Goal: Information Seeking & Learning: Compare options

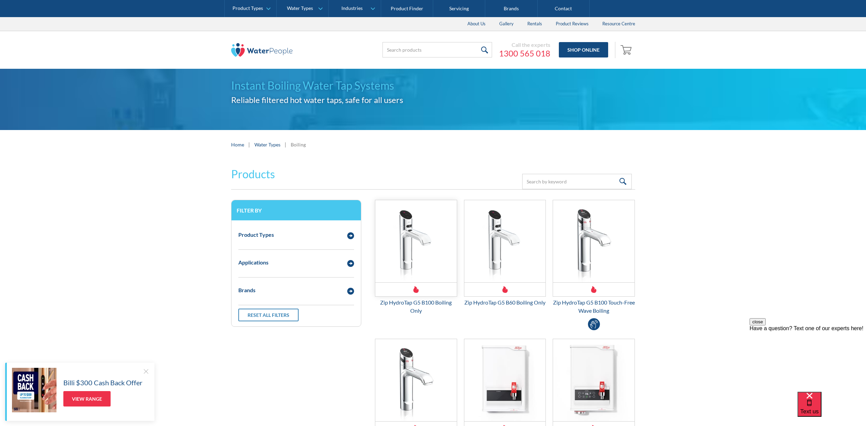
click at [407, 258] on img "Email Form 3" at bounding box center [416, 241] width 82 height 82
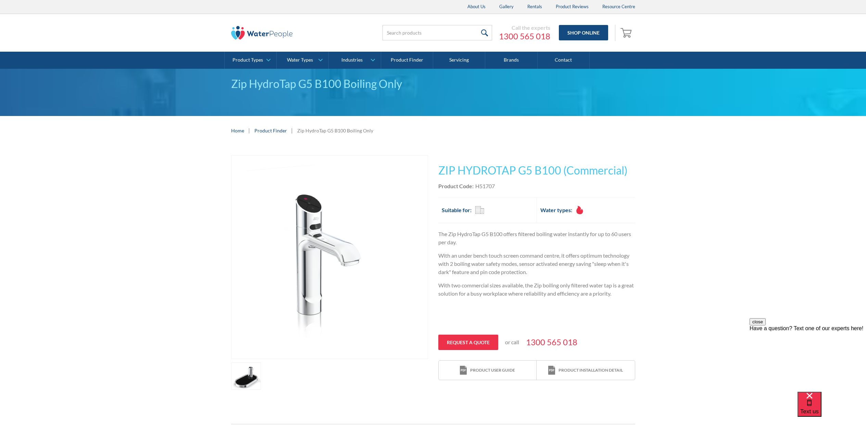
click at [470, 208] on h2 "Suitable for:" at bounding box center [457, 210] width 30 height 8
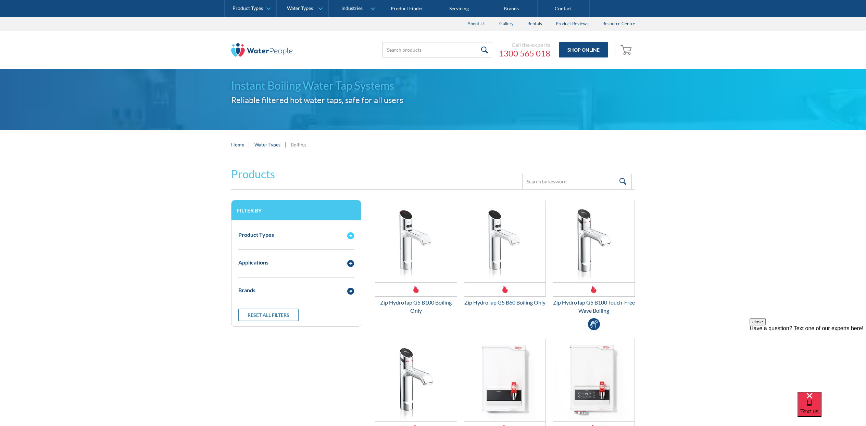
click at [349, 235] on img "Email Form 3" at bounding box center [350, 236] width 7 height 7
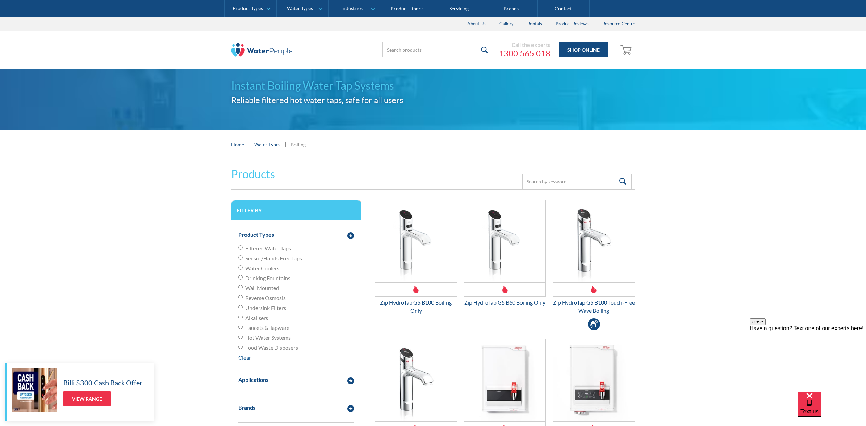
click at [241, 337] on input "Hot Water Systems" at bounding box center [240, 337] width 4 height 4
radio input "true"
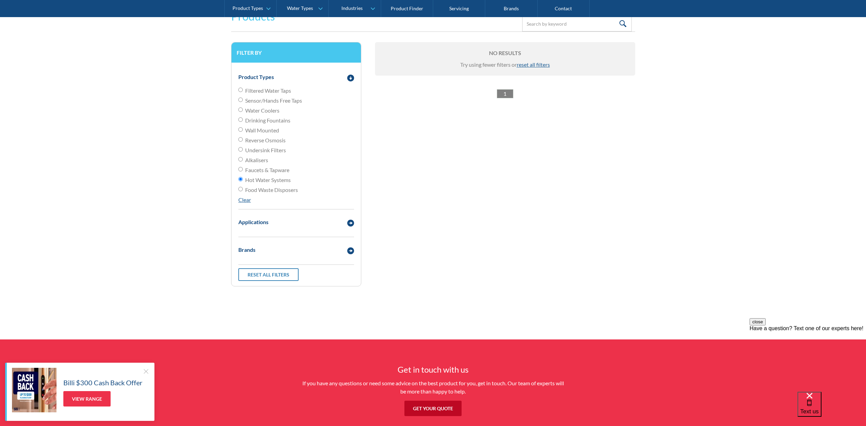
scroll to position [159, 0]
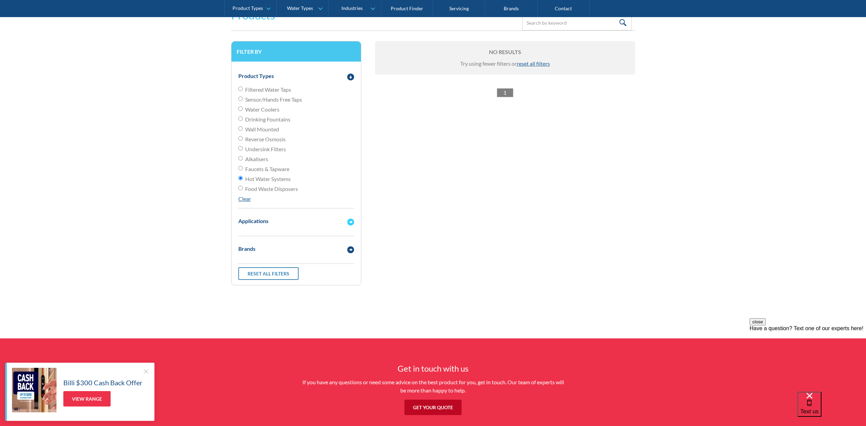
click at [247, 220] on div "Applications" at bounding box center [253, 221] width 30 height 8
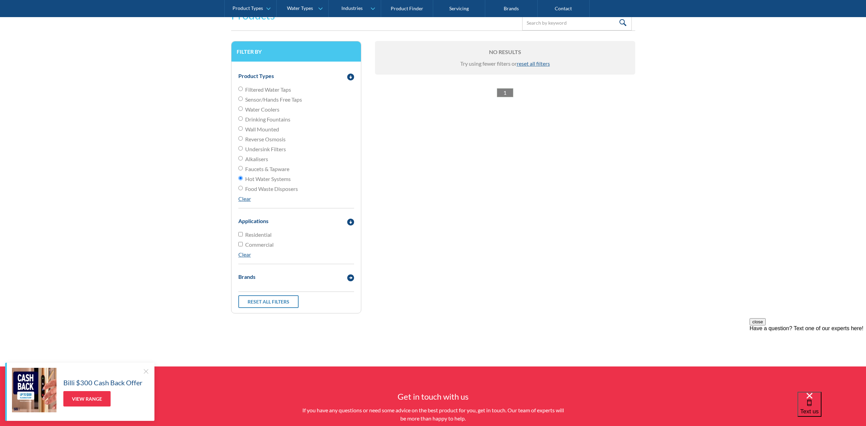
click at [240, 235] on input "Residential" at bounding box center [240, 234] width 4 height 4
checkbox input "true"
click at [273, 301] on link "Reset all filters" at bounding box center [268, 302] width 60 height 13
radio input "false"
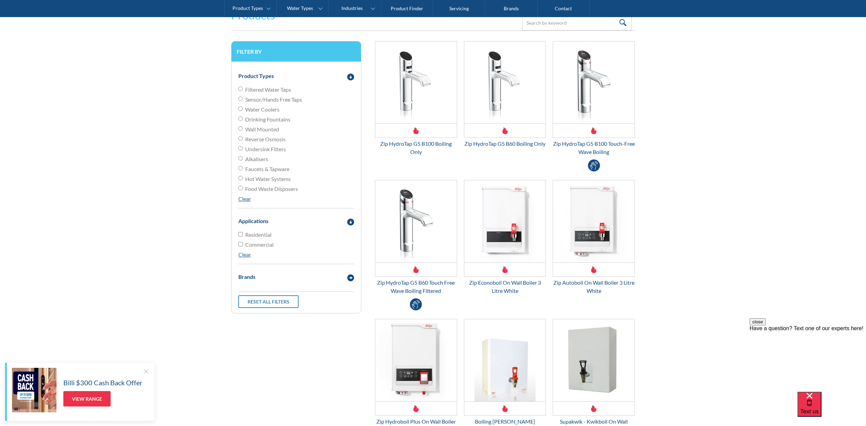
click at [241, 234] on input "Residential" at bounding box center [240, 234] width 4 height 4
checkbox input "true"
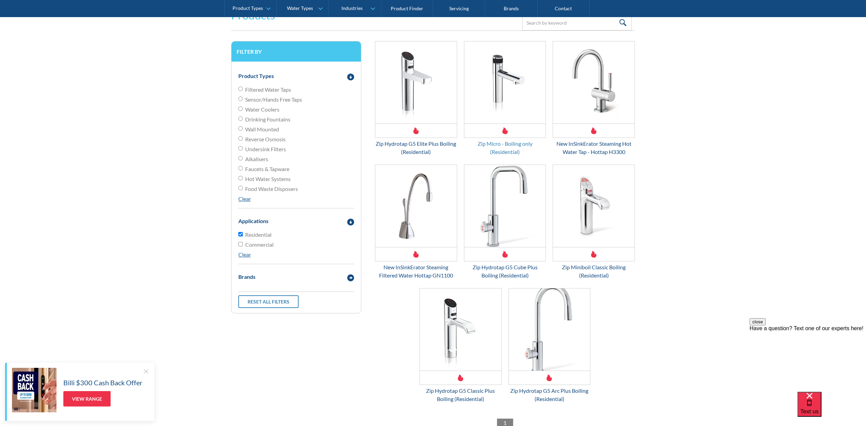
click at [487, 144] on div "Zip Micro - Boiling only (Residential)" at bounding box center [505, 148] width 82 height 16
